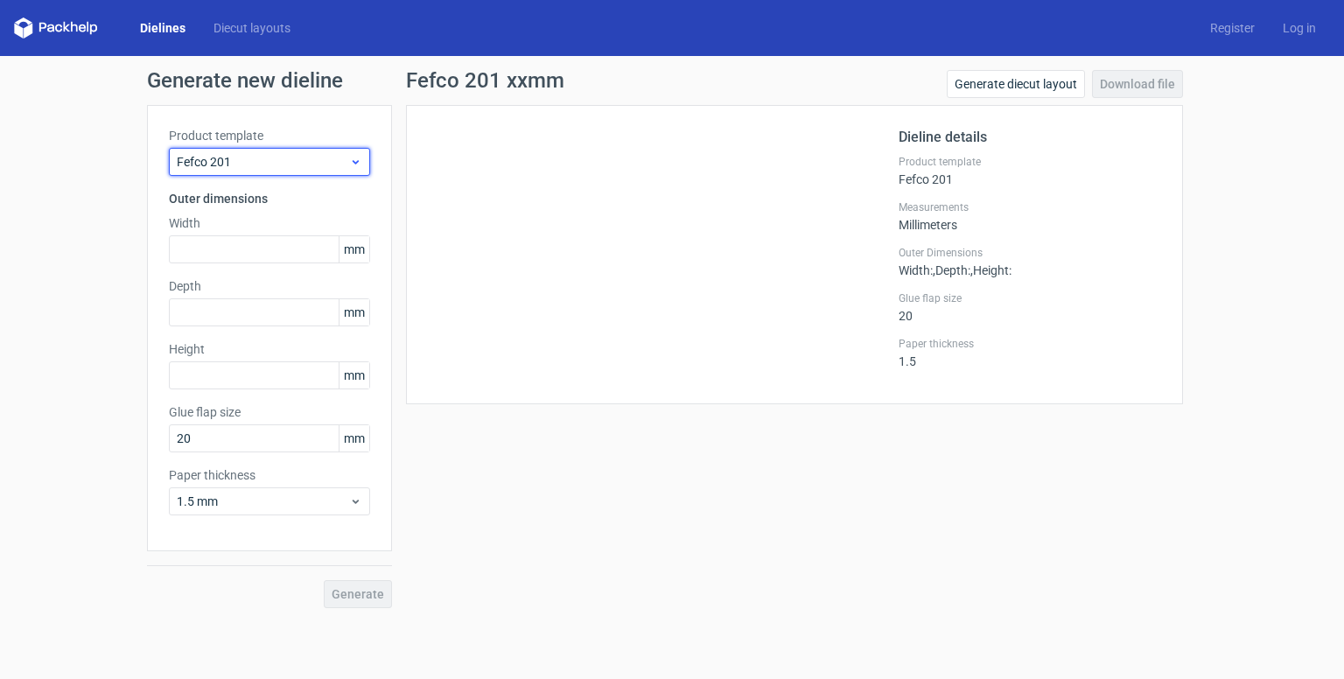
click at [280, 164] on span "Fefco 201" at bounding box center [263, 161] width 172 height 17
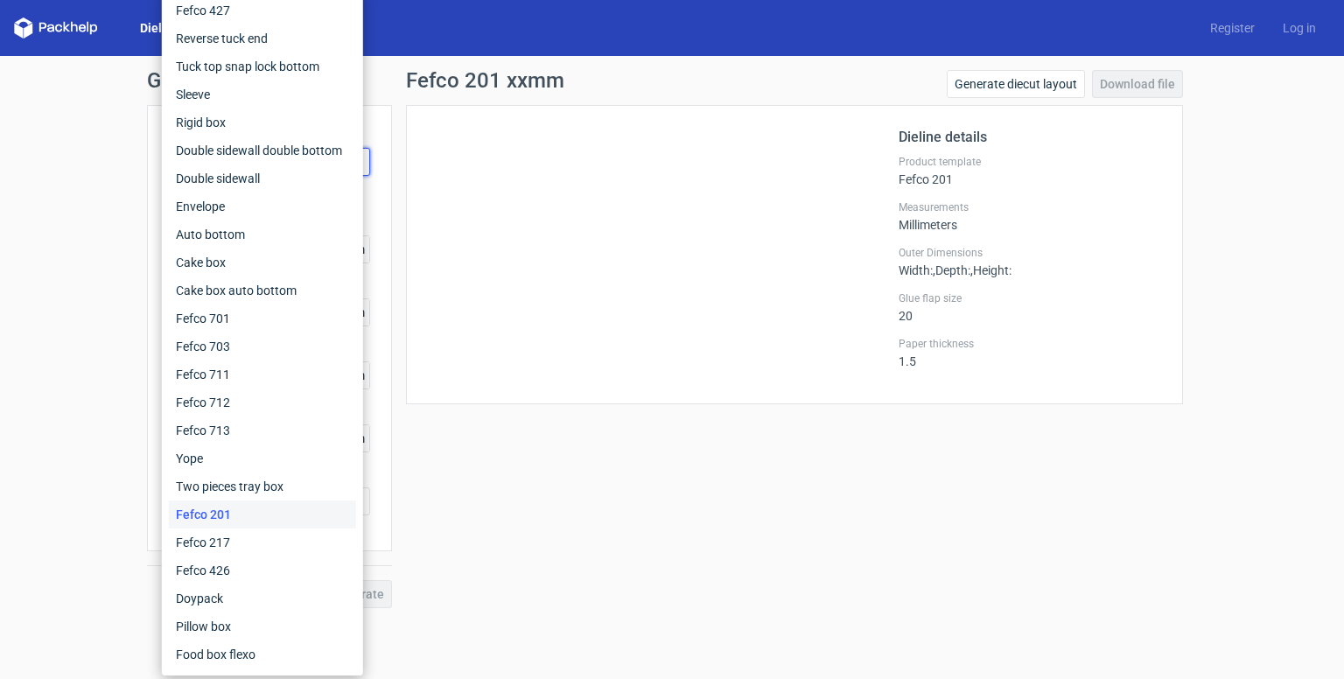
click at [0, 268] on div "Generate new dieline Product template Fefco 201 Outer dimensions Width mm Depth…" at bounding box center [672, 339] width 1344 height 566
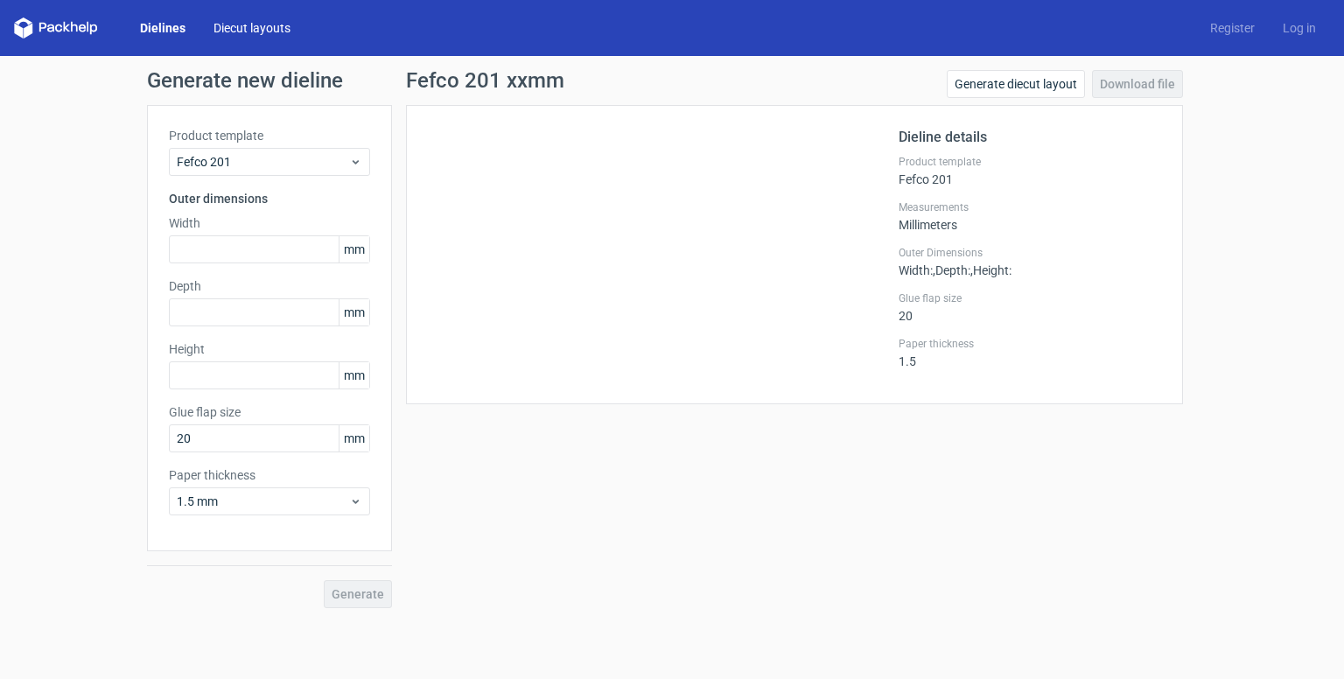
click at [250, 29] on link "Diecut layouts" at bounding box center [251, 27] width 105 height 17
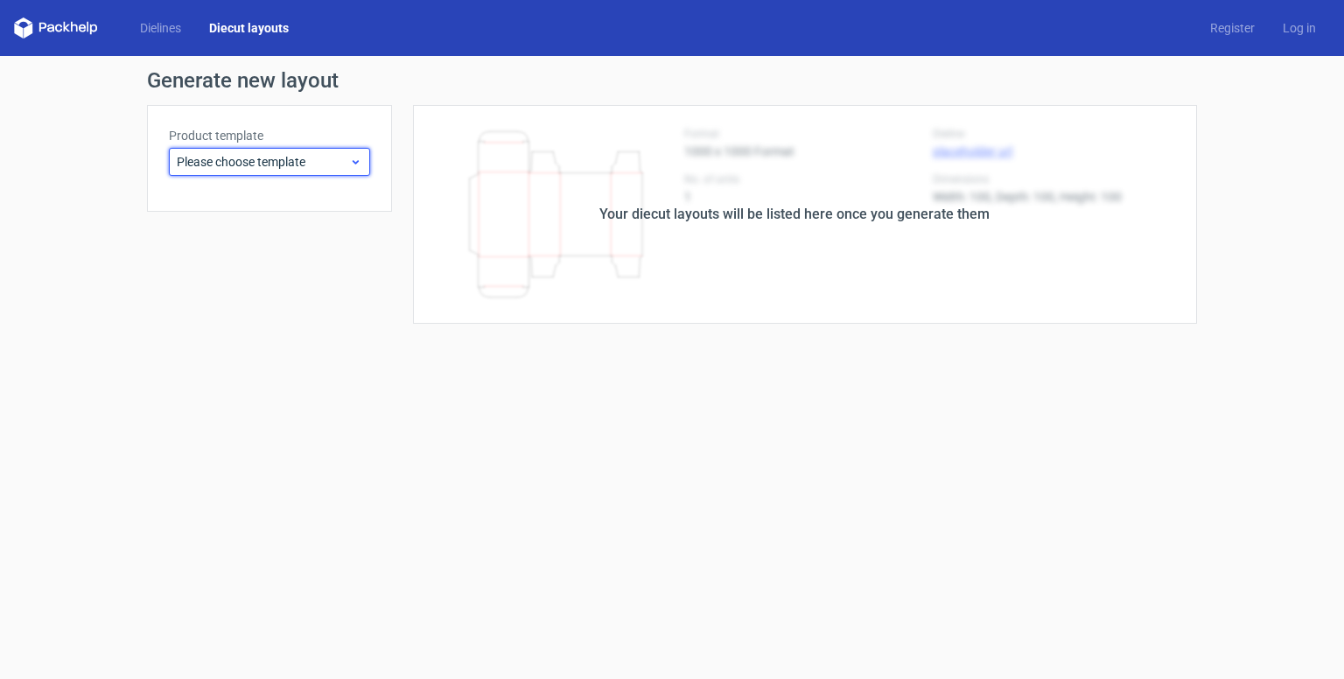
click at [349, 168] on icon at bounding box center [355, 162] width 13 height 14
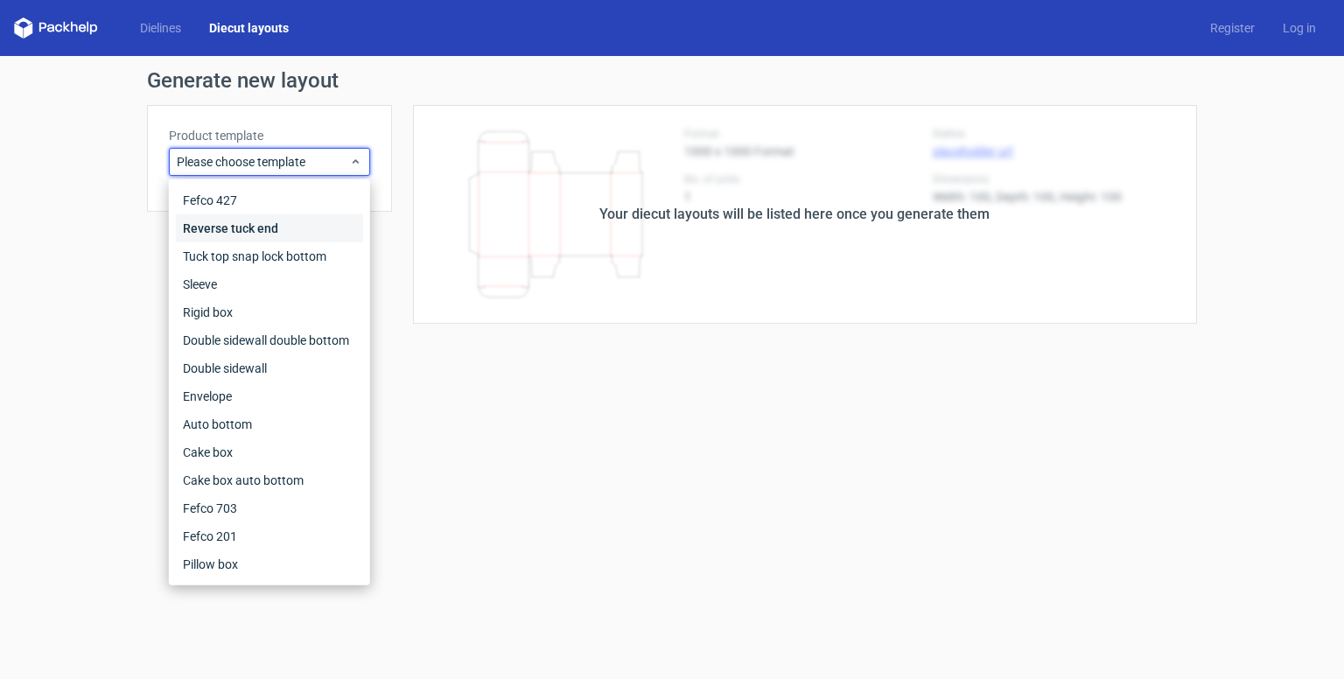
click at [318, 229] on div "Reverse tuck end" at bounding box center [269, 228] width 187 height 28
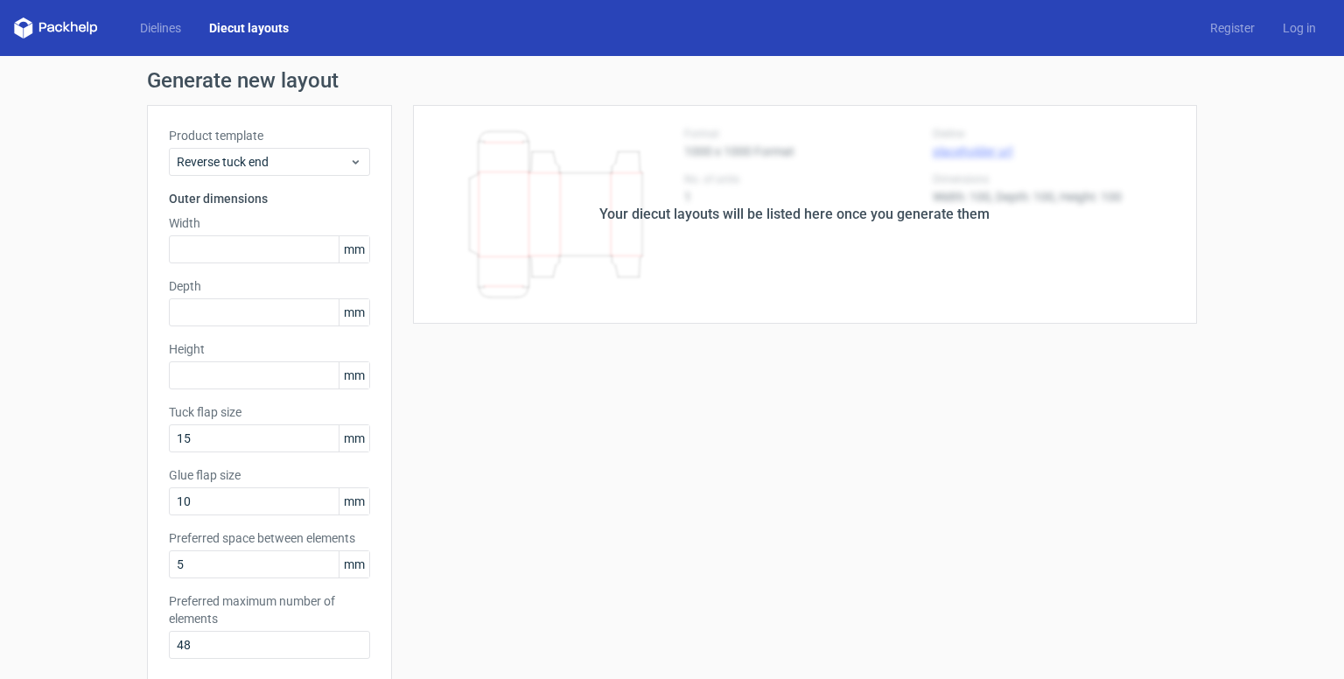
click at [62, 23] on icon at bounding box center [56, 27] width 84 height 21
click at [153, 31] on link "Dielines" at bounding box center [160, 27] width 69 height 17
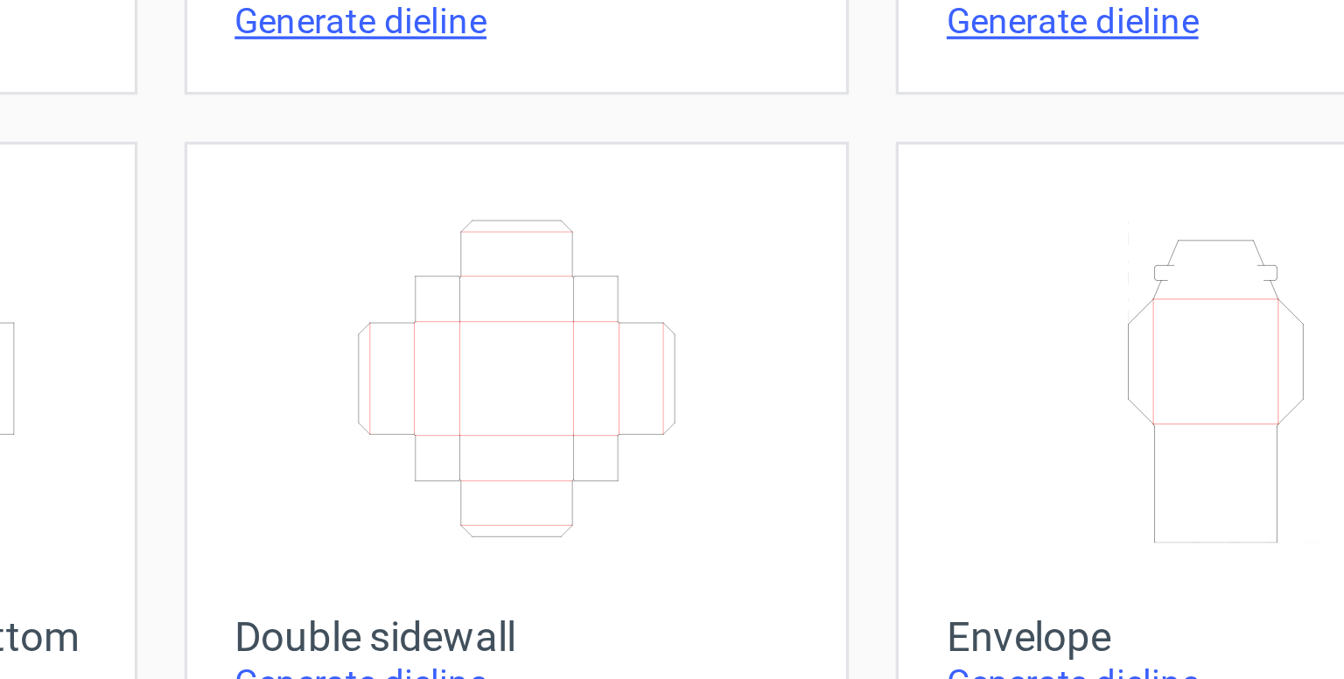
click at [434, 371] on icon "Width Depth Height" at bounding box center [458, 374] width 155 height 98
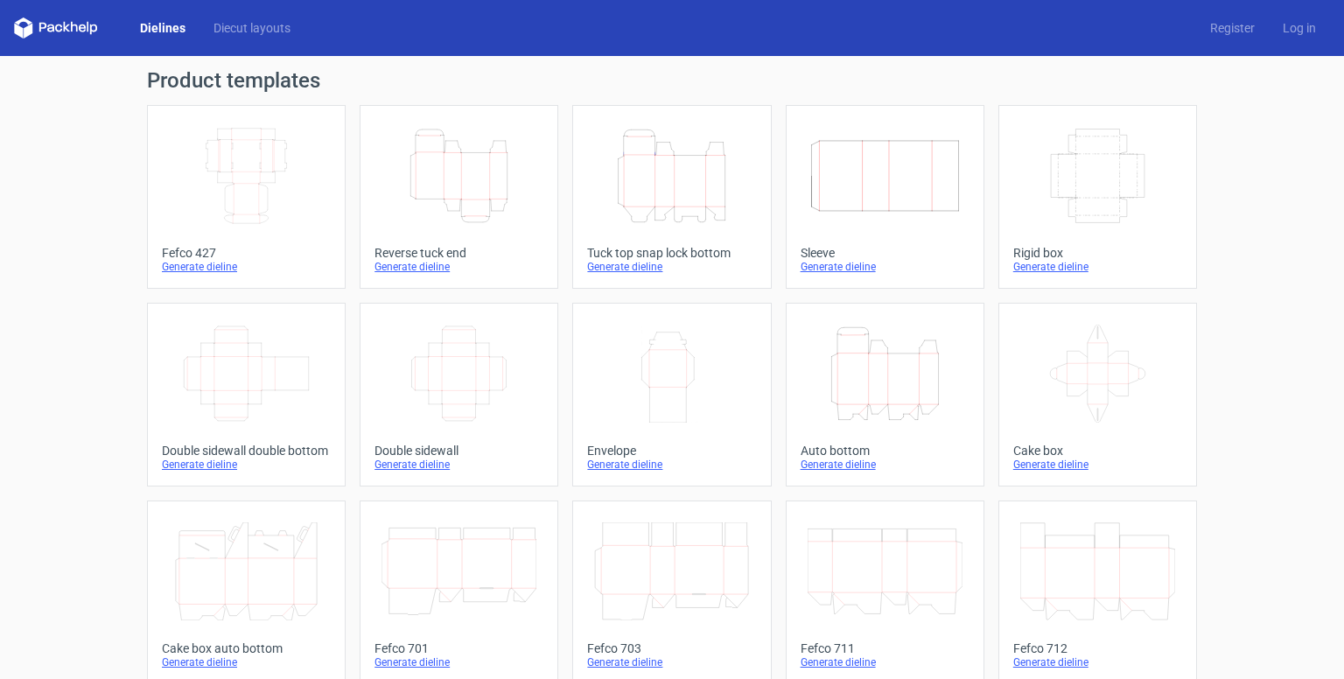
click at [245, 148] on icon "Width Depth Height" at bounding box center [246, 176] width 155 height 98
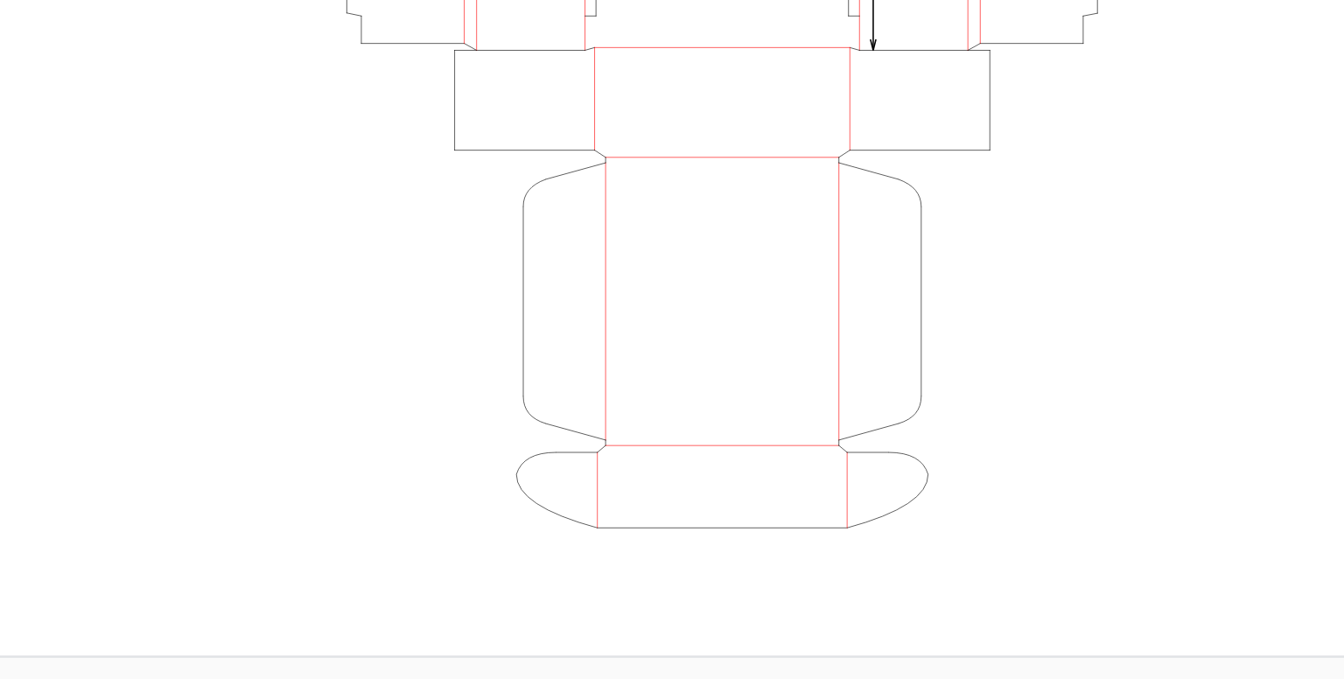
click at [857, 402] on icon "Width Depth Height" at bounding box center [804, 325] width 525 height 350
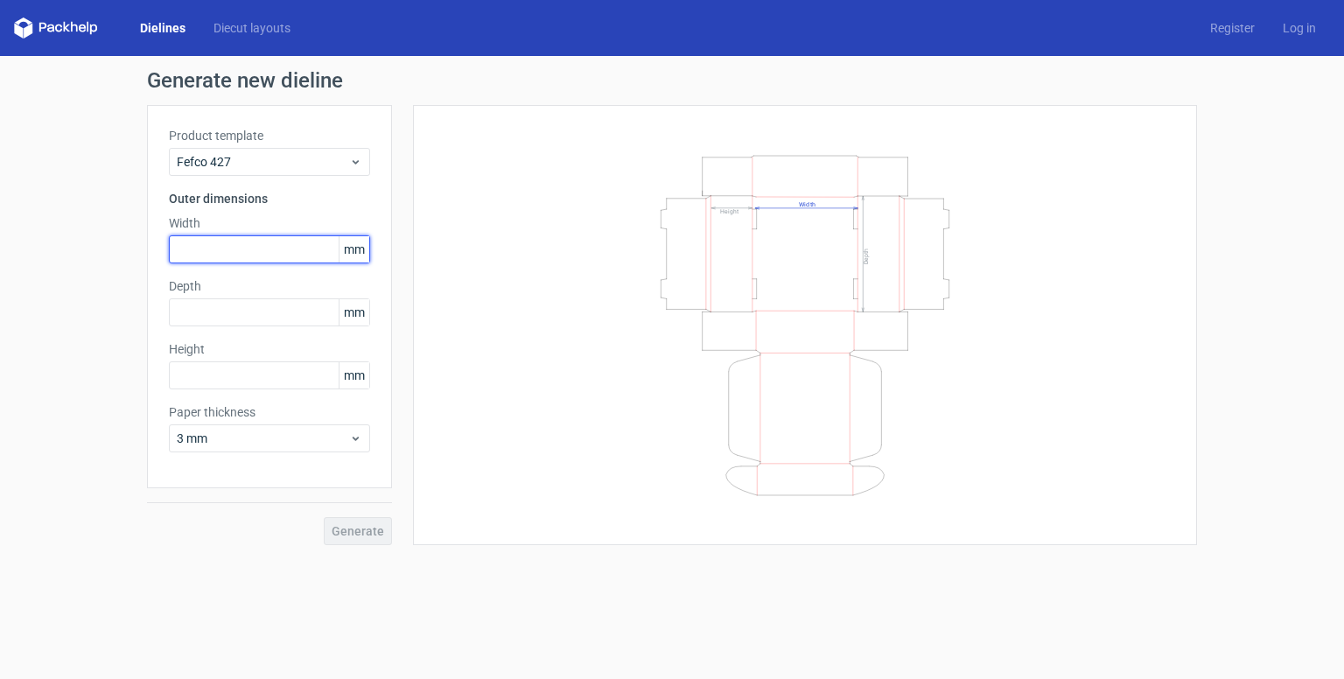
click at [245, 255] on input "text" at bounding box center [269, 249] width 201 height 28
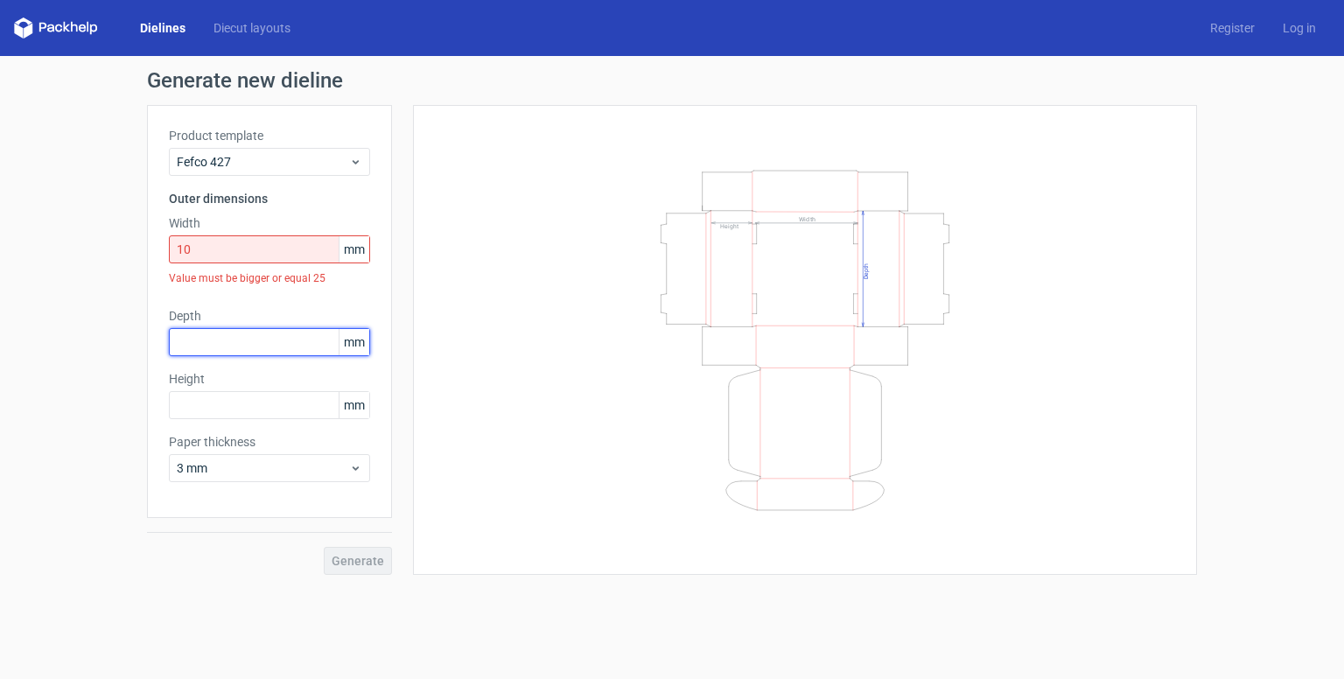
click at [311, 304] on div "Product template Fefco 427 Outer dimensions Width 10 mm Value must be bigger or…" at bounding box center [269, 311] width 245 height 413
click at [290, 242] on input "10" at bounding box center [269, 249] width 201 height 28
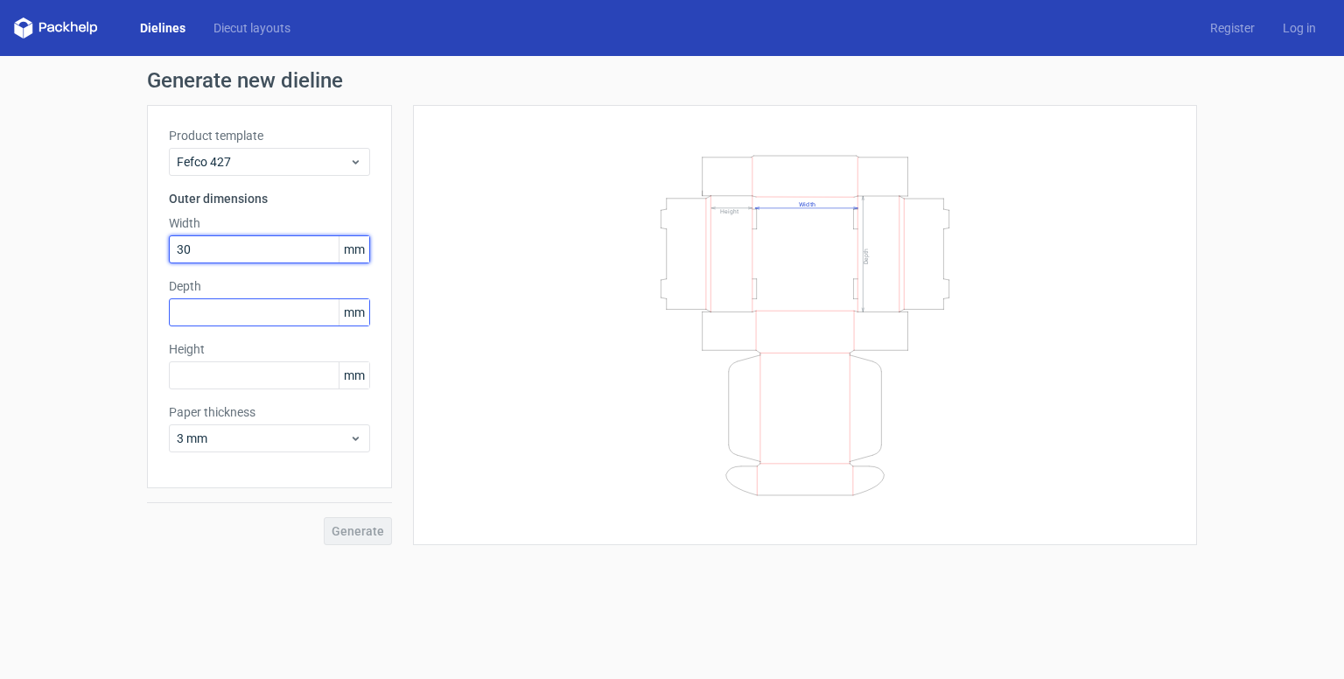
type input "30"
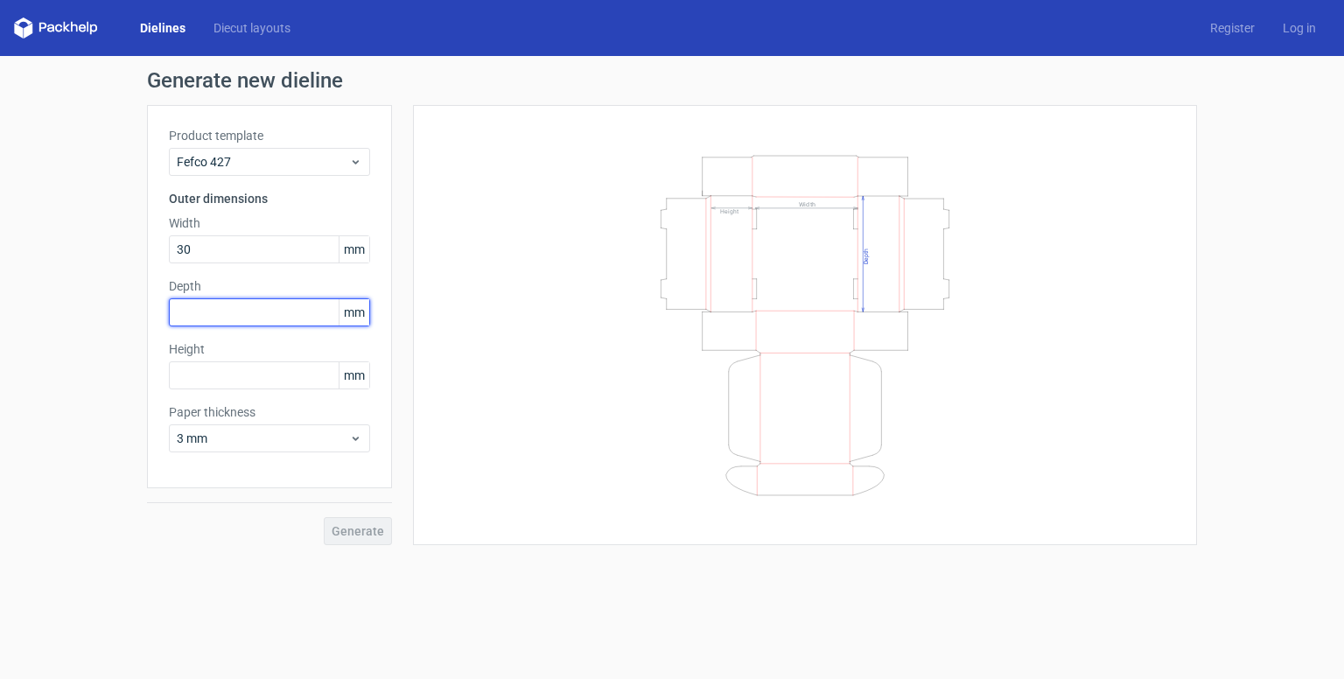
click at [297, 302] on input "text" at bounding box center [269, 312] width 201 height 28
type input "100"
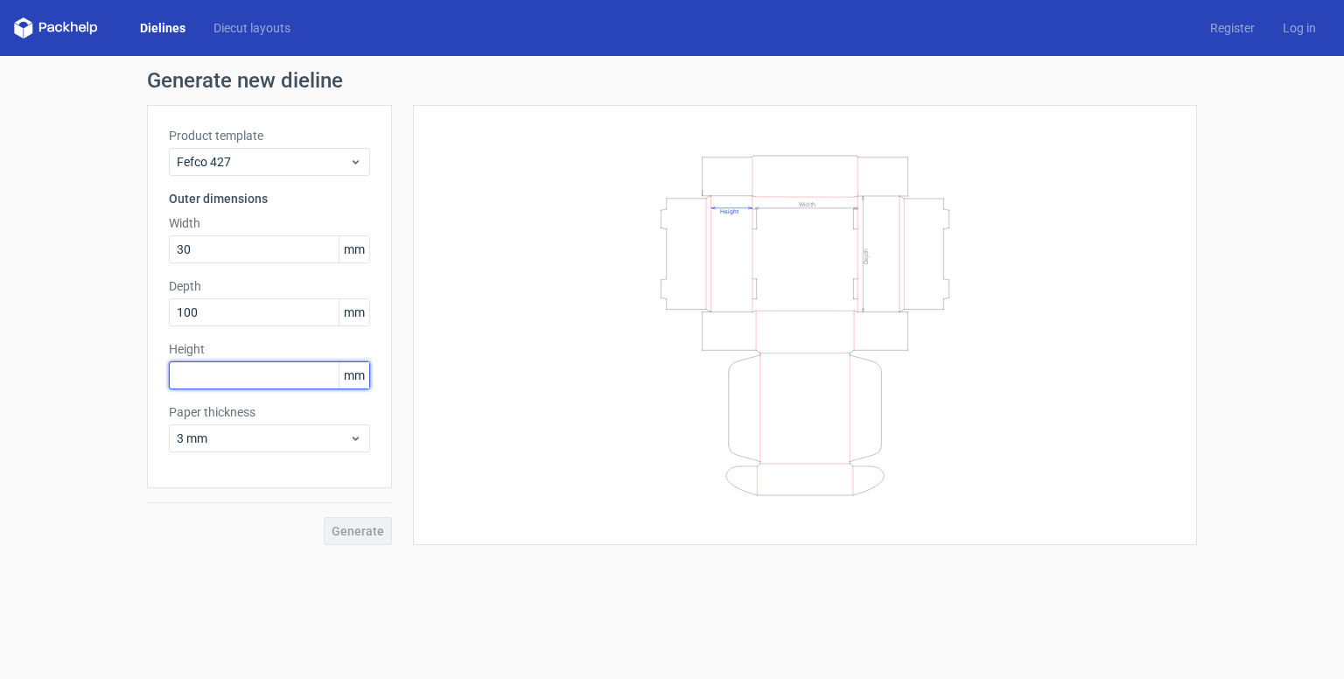
click at [313, 361] on input "text" at bounding box center [269, 375] width 201 height 28
click at [428, 468] on div "Width Depth Height" at bounding box center [805, 325] width 784 height 440
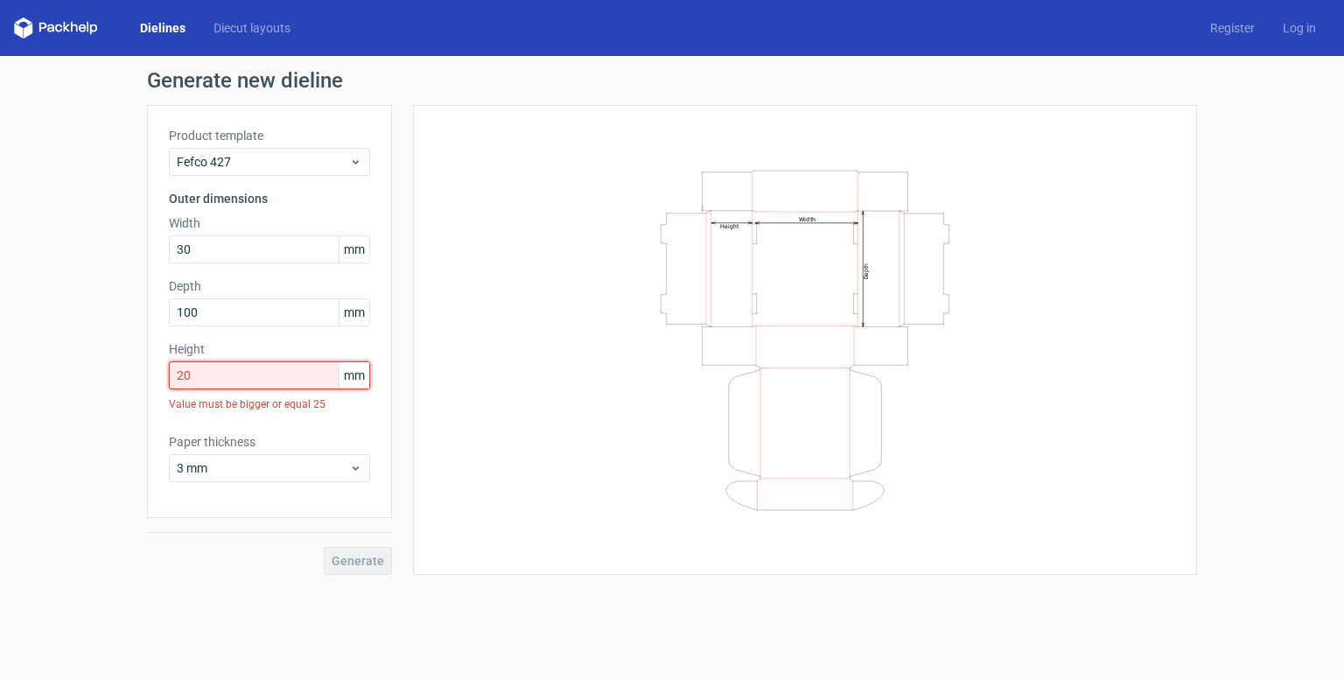
click at [312, 376] on input "20" at bounding box center [269, 375] width 201 height 28
type input "2"
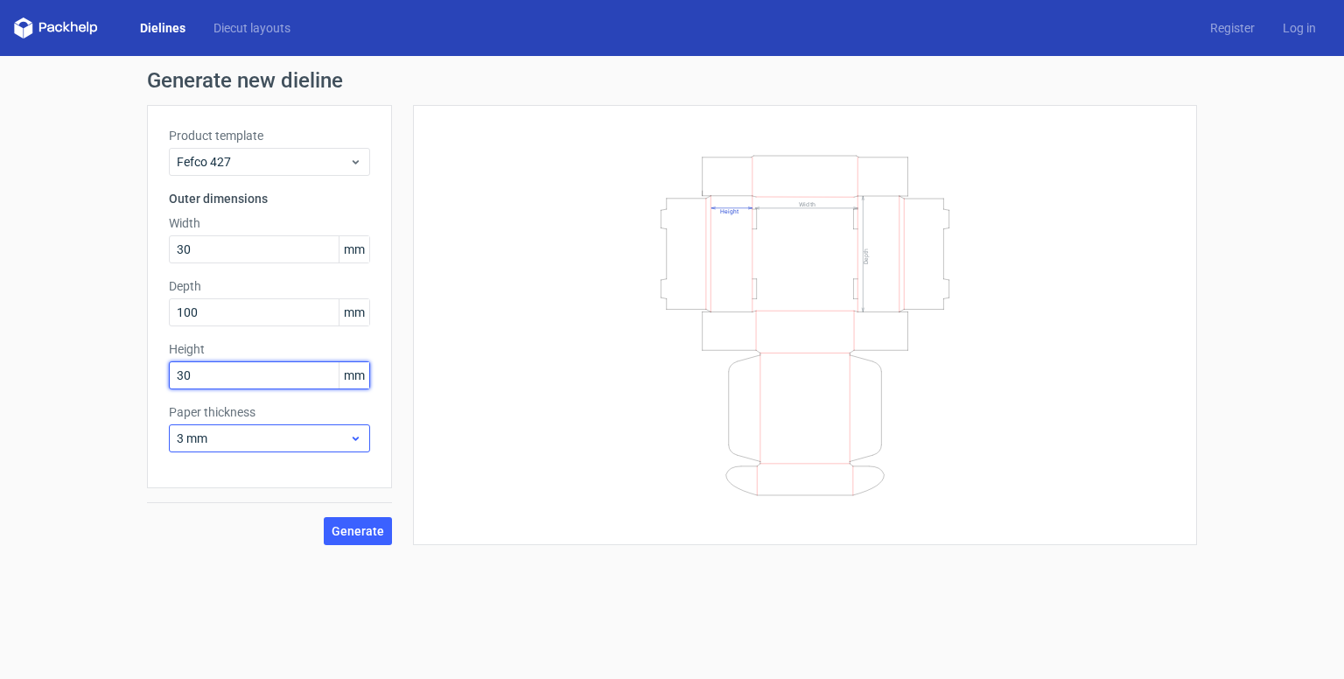
type input "30"
click at [303, 436] on span "3 mm" at bounding box center [263, 437] width 172 height 17
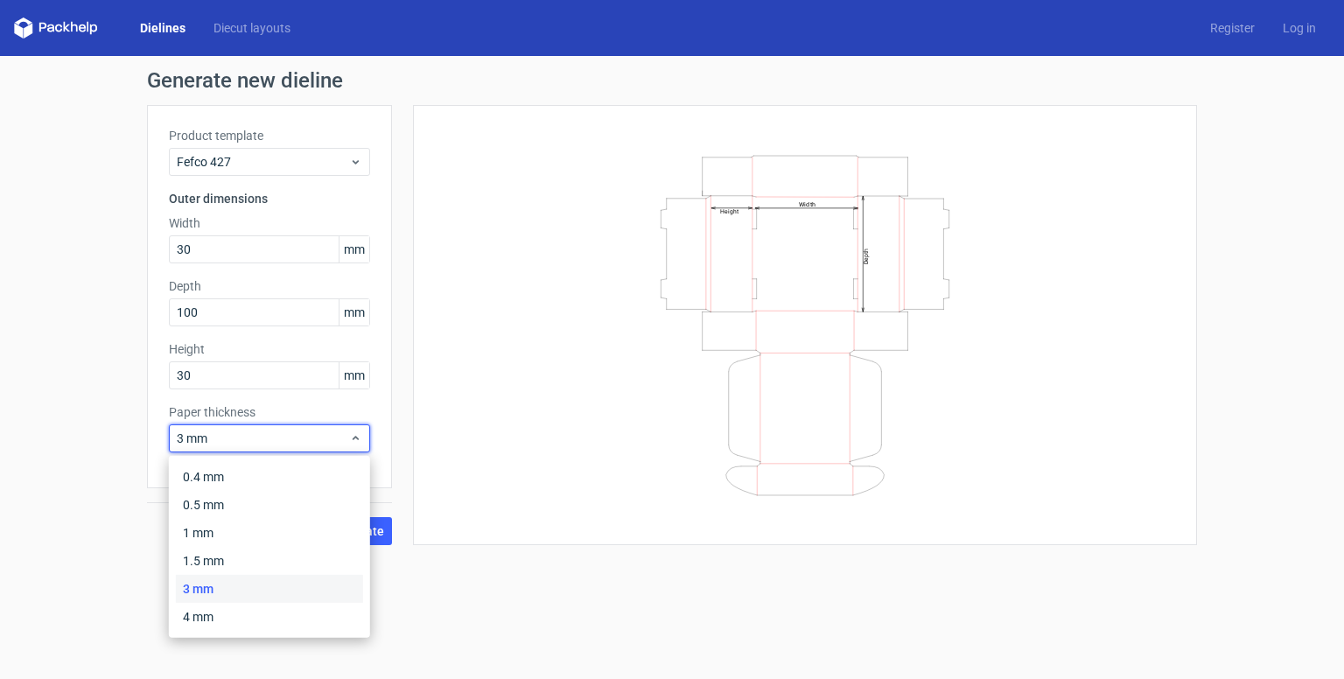
click at [1069, 342] on div "Width Depth Height" at bounding box center [805, 325] width 740 height 396
click at [350, 431] on icon at bounding box center [355, 438] width 13 height 14
click at [278, 584] on div "3 mm" at bounding box center [269, 589] width 187 height 28
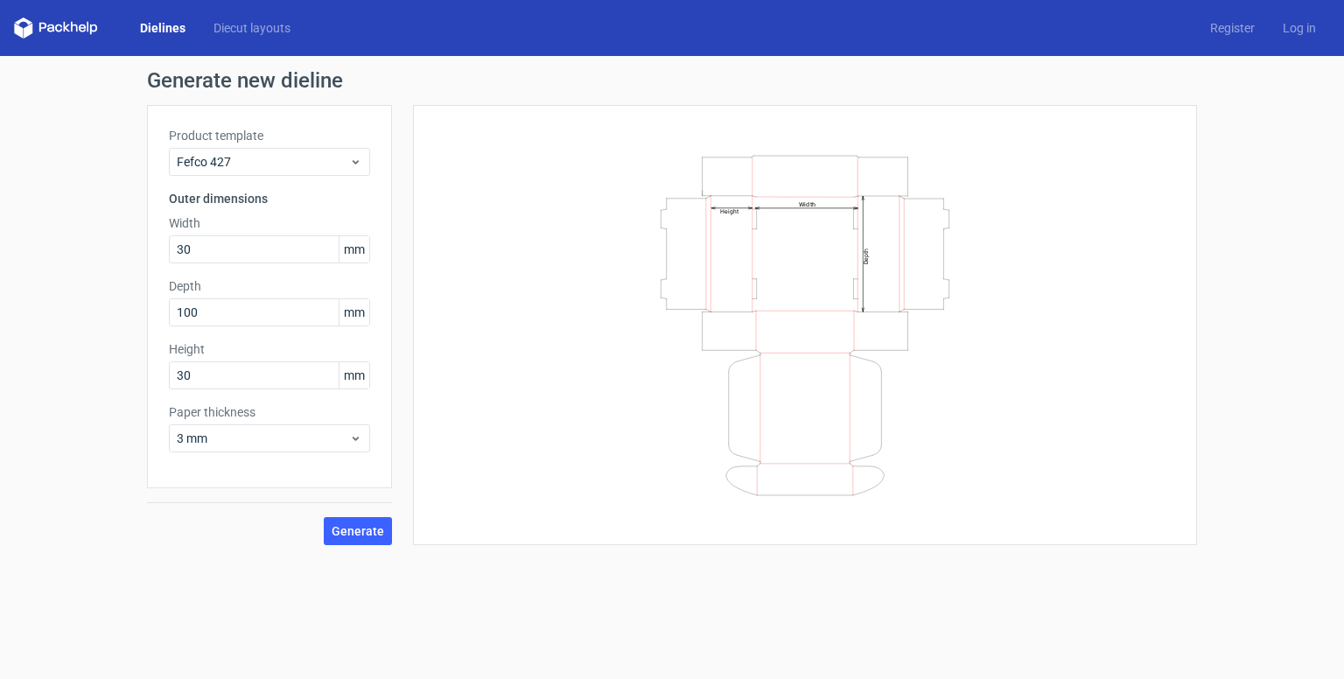
click at [374, 515] on div "Generate" at bounding box center [269, 516] width 245 height 57
click at [371, 542] on button "Generate" at bounding box center [358, 531] width 68 height 28
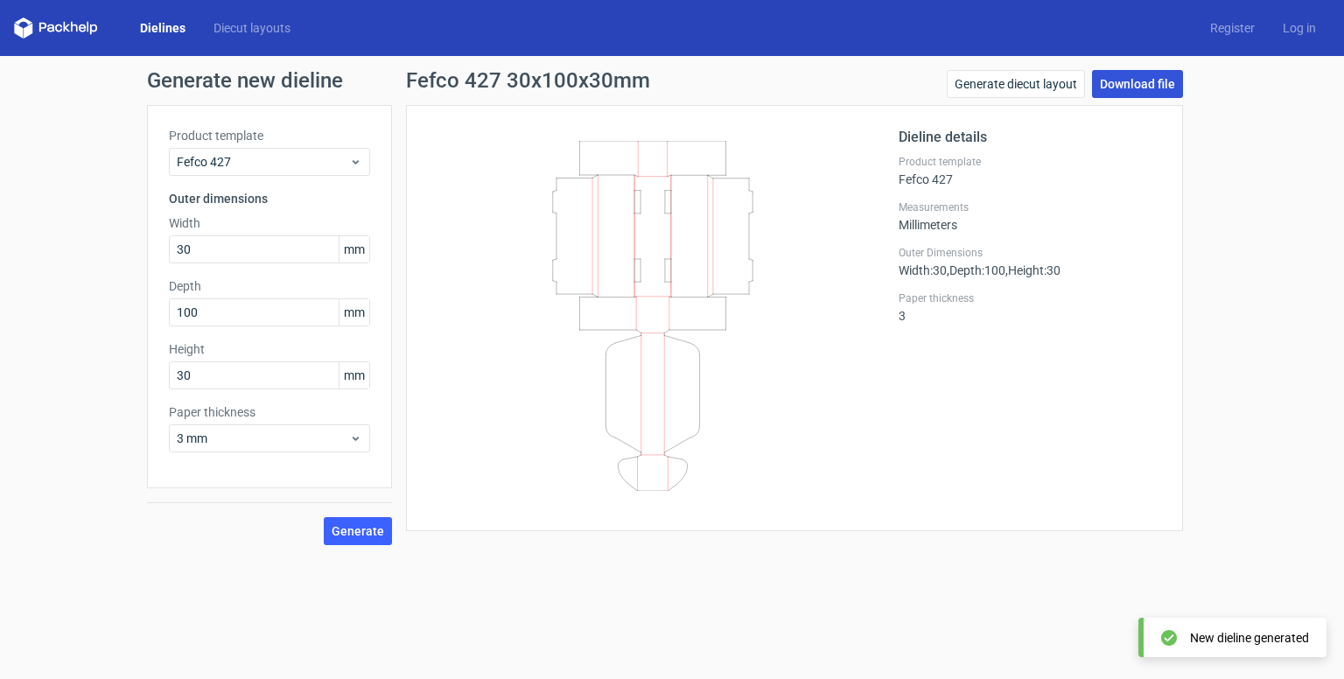
click at [1159, 84] on link "Download file" at bounding box center [1137, 84] width 91 height 28
